Goal: Task Accomplishment & Management: Complete application form

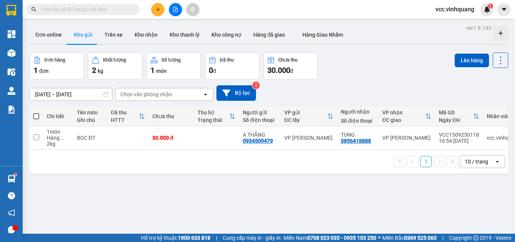
click at [36, 116] on span at bounding box center [36, 116] width 6 height 6
click at [36, 112] on input "checkbox" at bounding box center [36, 112] width 0 height 0
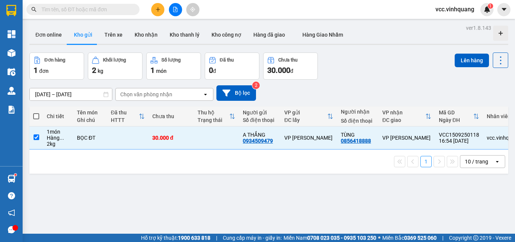
checkbox input "true"
click at [458, 62] on button "Lên hàng" at bounding box center [472, 61] width 34 height 14
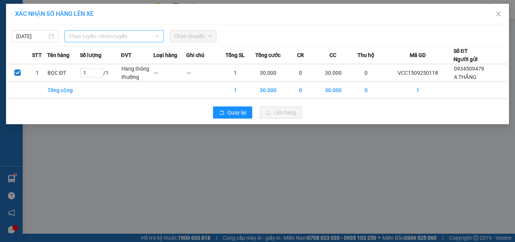
click at [110, 33] on span "Chọn tuyến - nhóm tuyến" at bounding box center [114, 36] width 90 height 11
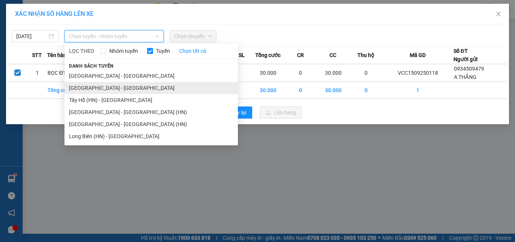
click at [114, 88] on li "[GEOGRAPHIC_DATA] - [GEOGRAPHIC_DATA]" at bounding box center [151, 88] width 174 height 12
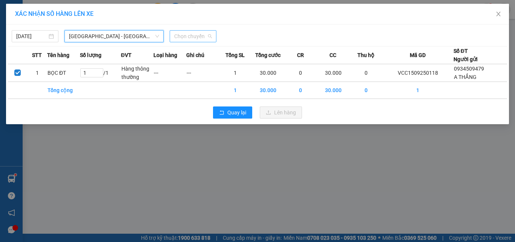
click at [192, 37] on span "Chọn chuyến" at bounding box center [193, 36] width 38 height 11
click at [125, 35] on span "[GEOGRAPHIC_DATA] - [GEOGRAPHIC_DATA]" at bounding box center [114, 36] width 90 height 11
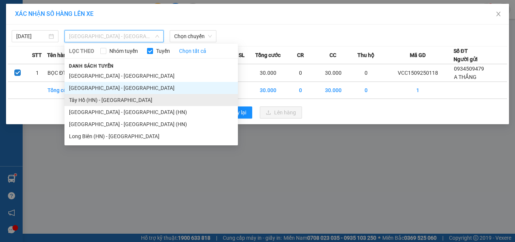
click at [99, 99] on li "Tây Hồ (HN) - [GEOGRAPHIC_DATA]" at bounding box center [151, 100] width 174 height 12
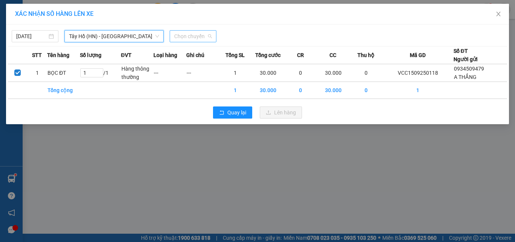
click at [200, 37] on span "Chọn chuyến" at bounding box center [193, 36] width 38 height 11
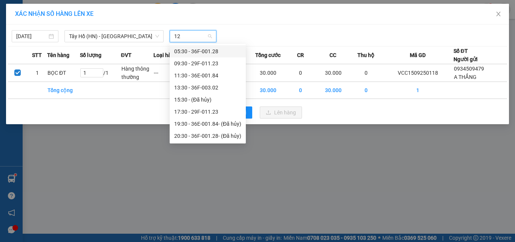
type input "123"
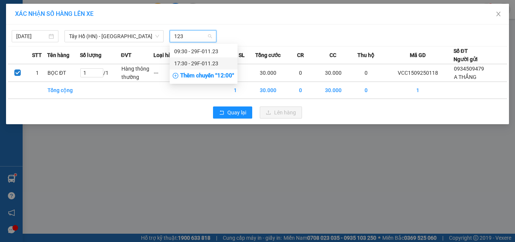
click at [207, 61] on div "17:30 - 29F-011.23" at bounding box center [203, 63] width 59 height 8
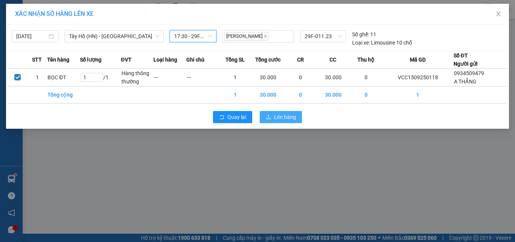
click at [287, 118] on span "Lên hàng" at bounding box center [285, 117] width 22 height 8
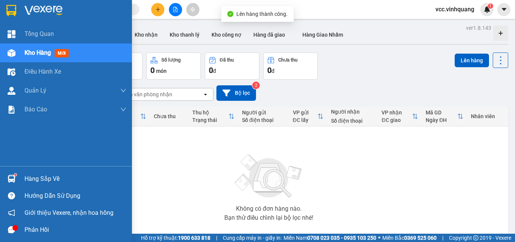
click at [23, 180] on div "Hàng sắp về" at bounding box center [66, 178] width 132 height 17
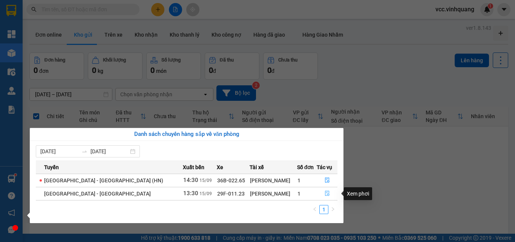
click at [326, 194] on icon "file-done" at bounding box center [327, 192] width 5 height 5
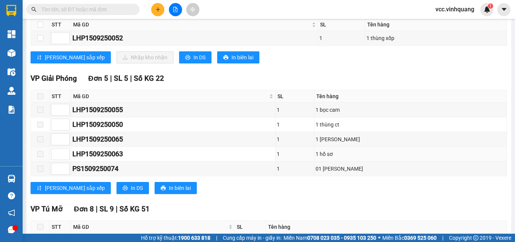
scroll to position [32, 0]
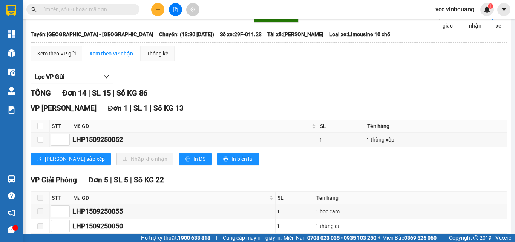
click at [487, 20] on input "Trên xe" at bounding box center [490, 17] width 6 height 6
checkbox input "true"
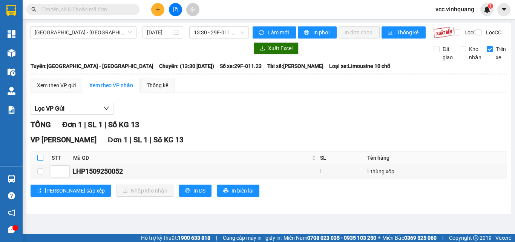
click at [40, 161] on input "checkbox" at bounding box center [40, 158] width 6 height 6
checkbox input "true"
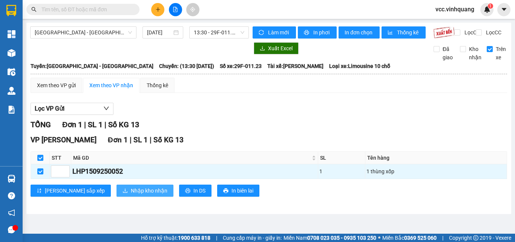
click at [131, 195] on span "Nhập kho nhận" at bounding box center [149, 190] width 37 height 8
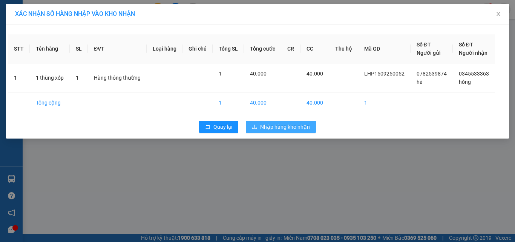
click at [289, 126] on span "Nhập hàng kho nhận" at bounding box center [285, 127] width 50 height 8
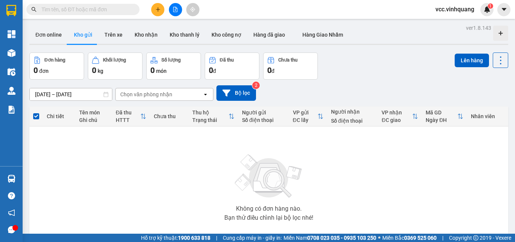
click at [157, 10] on icon "plus" at bounding box center [157, 9] width 5 height 5
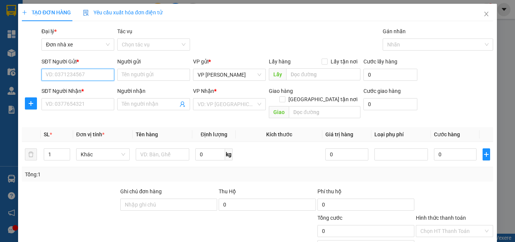
click at [81, 73] on input "SĐT Người Gửi *" at bounding box center [77, 75] width 73 height 12
type input "0936411005"
click at [92, 89] on div "0936411005 - lab sun" at bounding box center [77, 90] width 63 height 8
type input "lab sun"
type input "0816899599"
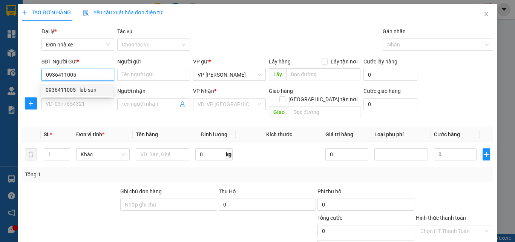
type input "nha khoa úc châu"
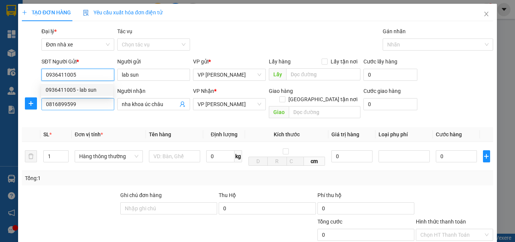
type input "0936411005"
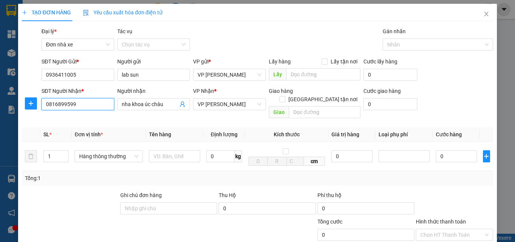
click at [89, 103] on input "0816899599" at bounding box center [77, 104] width 73 height 12
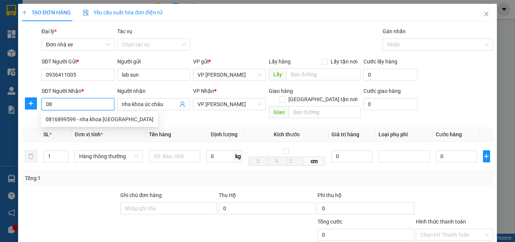
type input "0"
click at [91, 120] on div "0917783663 - DENCOS" at bounding box center [77, 119] width 63 height 8
type input "0917783663"
type input "DENCOS"
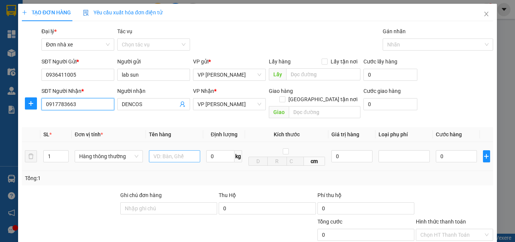
type input "0917783663"
click at [180, 150] on input "text" at bounding box center [174, 156] width 51 height 12
type input "BỌC HỘP MẪU RĂNG"
click at [225, 150] on input "0" at bounding box center [220, 156] width 28 height 12
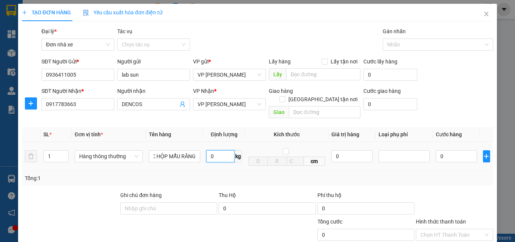
scroll to position [0, 0]
type input "1"
click at [226, 160] on td "1 kg" at bounding box center [224, 156] width 42 height 29
type input "30.000"
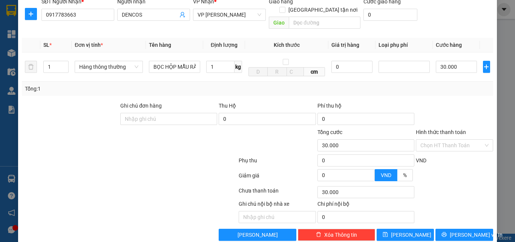
scroll to position [95, 0]
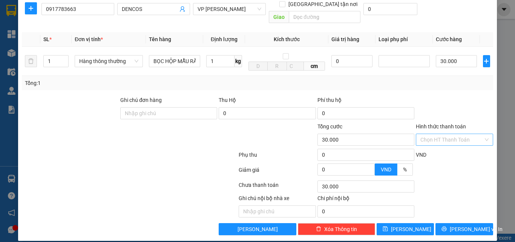
click at [444, 135] on input "Hình thức thanh toán" at bounding box center [452, 139] width 63 height 11
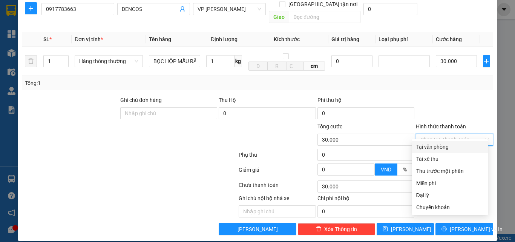
click at [445, 143] on div "Tại văn phòng" at bounding box center [450, 147] width 68 height 8
type input "0"
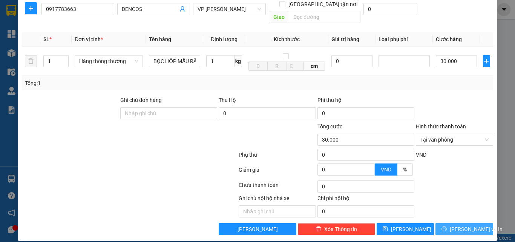
click at [442, 224] on button "[PERSON_NAME] và In" at bounding box center [465, 229] width 58 height 12
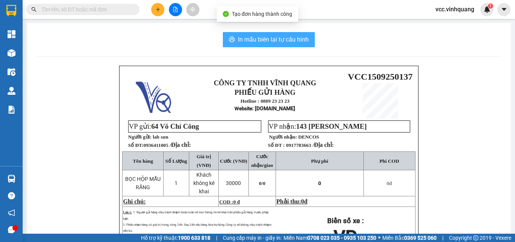
click at [280, 43] on span "In mẫu biên lai tự cấu hình" at bounding box center [273, 39] width 71 height 9
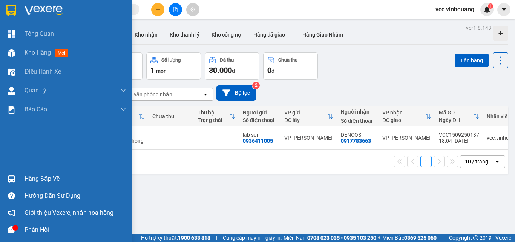
click at [49, 179] on div "Hàng sắp về" at bounding box center [76, 178] width 102 height 11
